Goal: Transaction & Acquisition: Obtain resource

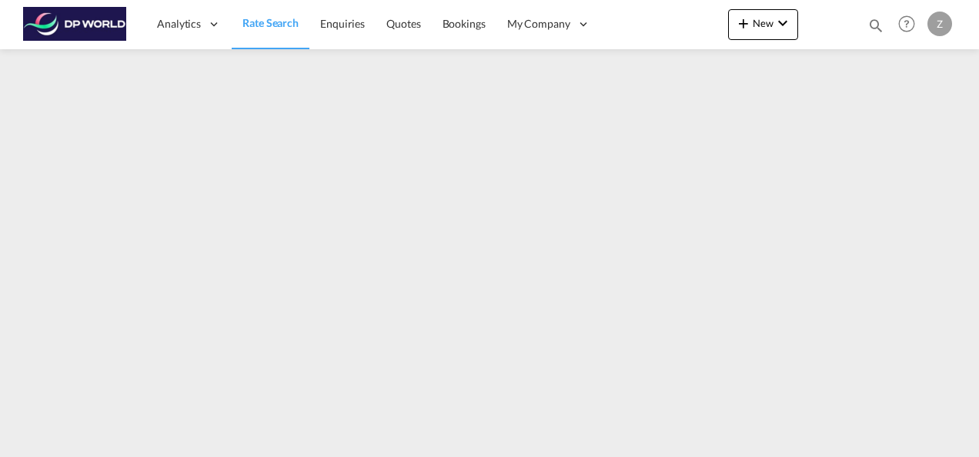
click at [79, 19] on img at bounding box center [75, 24] width 104 height 35
click at [80, 25] on img at bounding box center [75, 24] width 104 height 35
click at [344, 18] on span "Enquiries" at bounding box center [342, 23] width 45 height 13
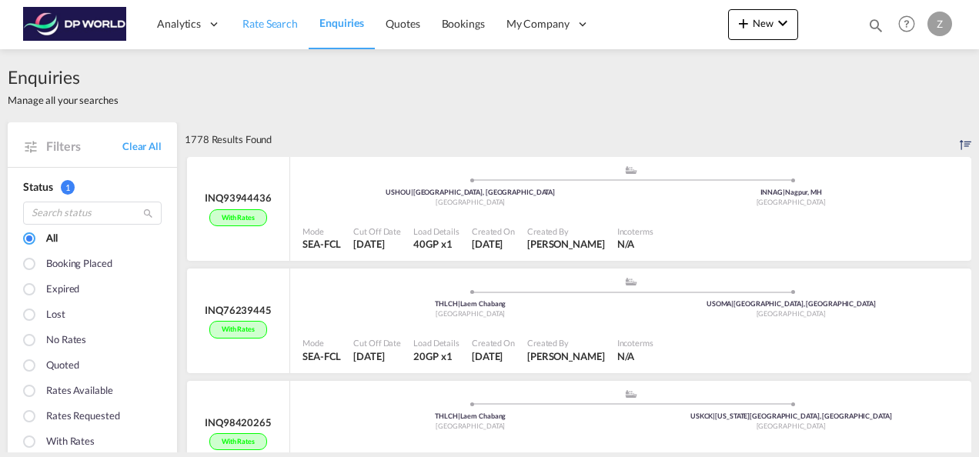
click at [270, 14] on link "Rate Search" at bounding box center [270, 24] width 77 height 50
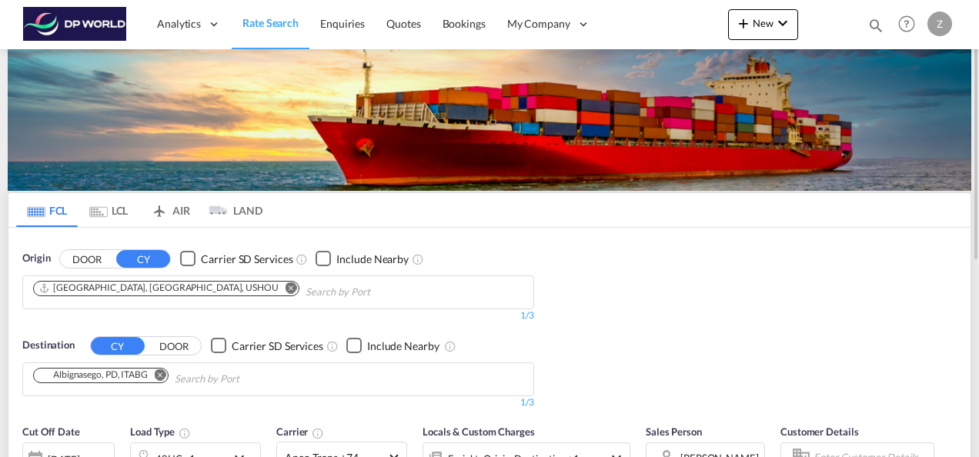
click at [408, 289] on md-chips "[GEOGRAPHIC_DATA], [GEOGRAPHIC_DATA], USHOU" at bounding box center [278, 292] width 510 height 32
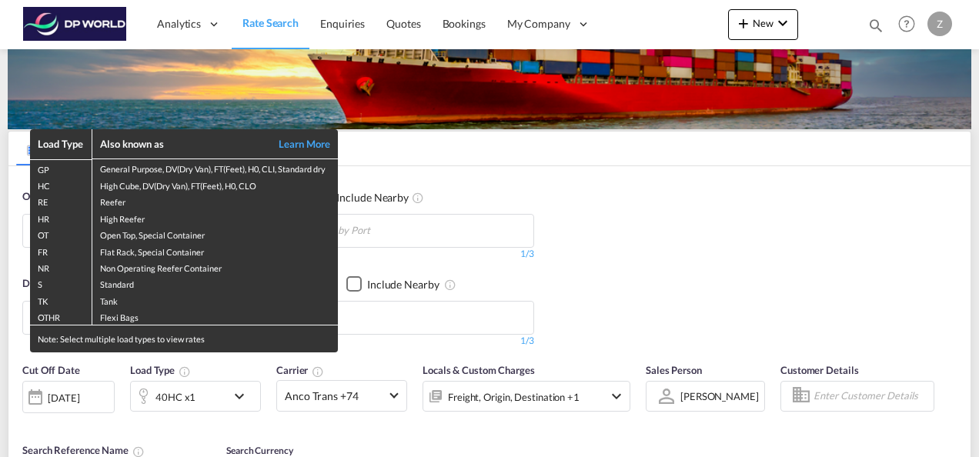
click at [405, 312] on div "Load Type Also known as Learn More GP General Purpose, DV(Dry Van), FT(Feet), H…" at bounding box center [489, 228] width 979 height 457
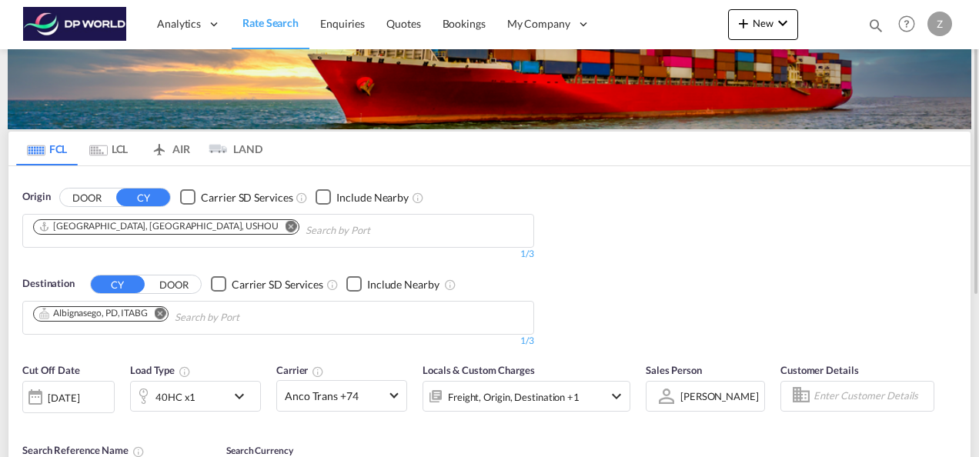
click at [168, 312] on button "Remove" at bounding box center [156, 314] width 23 height 15
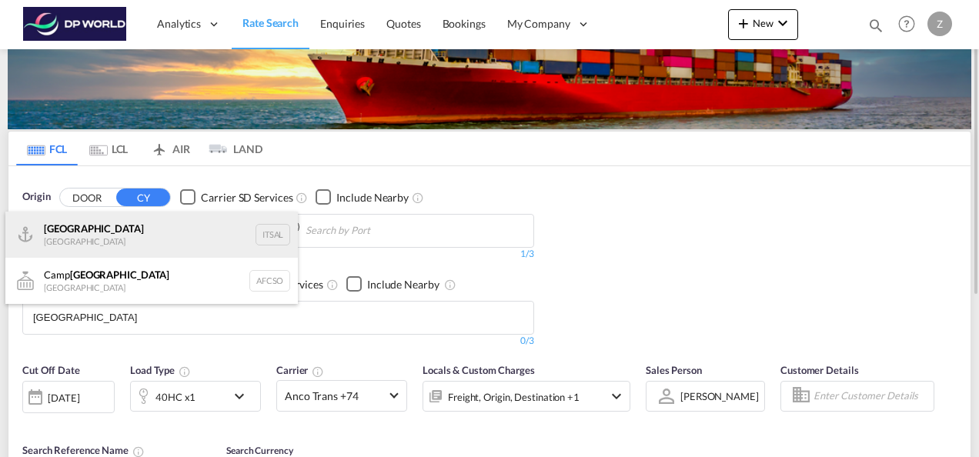
type input "[GEOGRAPHIC_DATA]"
click at [78, 229] on div "[PERSON_NAME] [GEOGRAPHIC_DATA] ITSAL" at bounding box center [151, 235] width 292 height 46
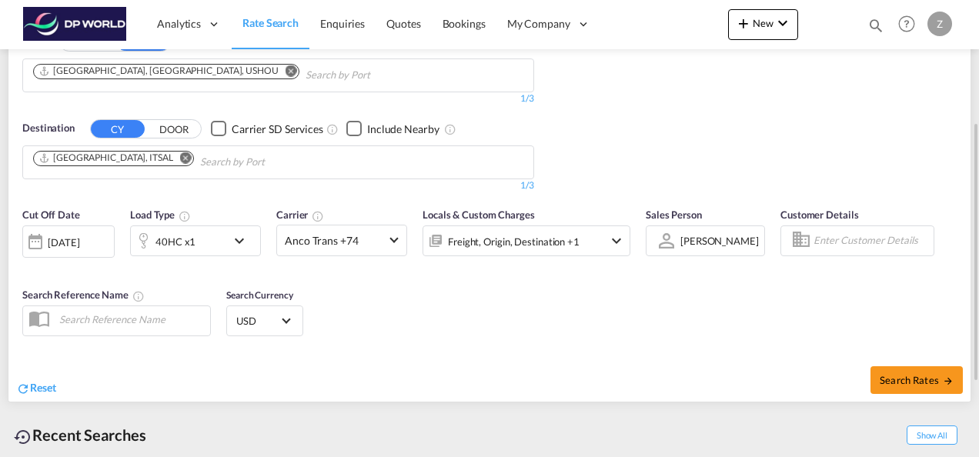
scroll to position [218, 0]
click at [79, 237] on div "[DATE]" at bounding box center [64, 242] width 32 height 14
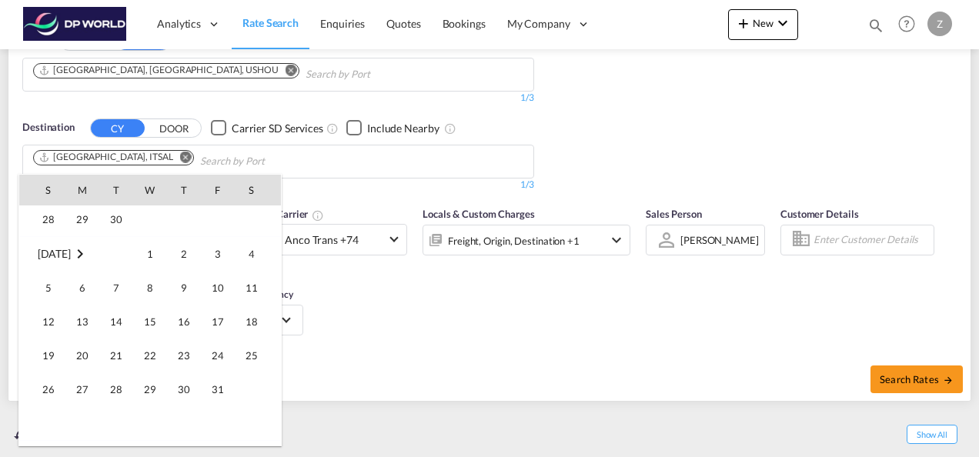
scroll to position [786, 0]
click at [181, 373] on span "30" at bounding box center [184, 388] width 31 height 31
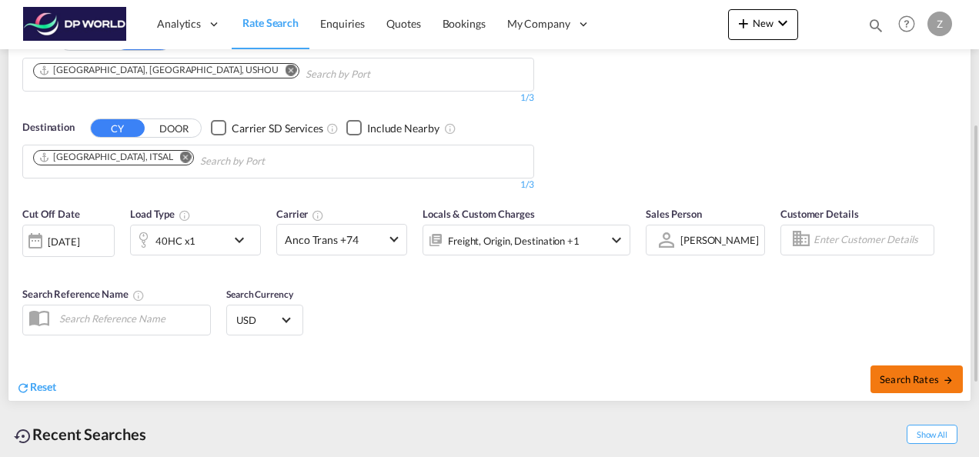
click at [905, 377] on span "Search Rates" at bounding box center [916, 379] width 74 height 12
type input "USHOU to ITSAL / [DATE]"
